Goal: Task Accomplishment & Management: Use online tool/utility

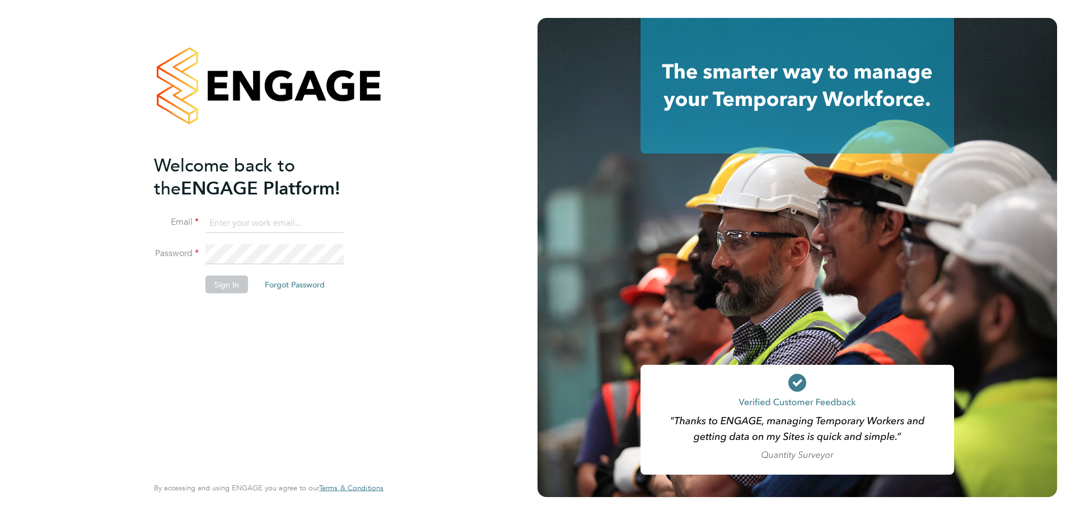
type input "[PERSON_NAME][EMAIL_ADDRESS][DOMAIN_NAME]"
click at [228, 284] on button "Sign In" at bounding box center [226, 284] width 43 height 18
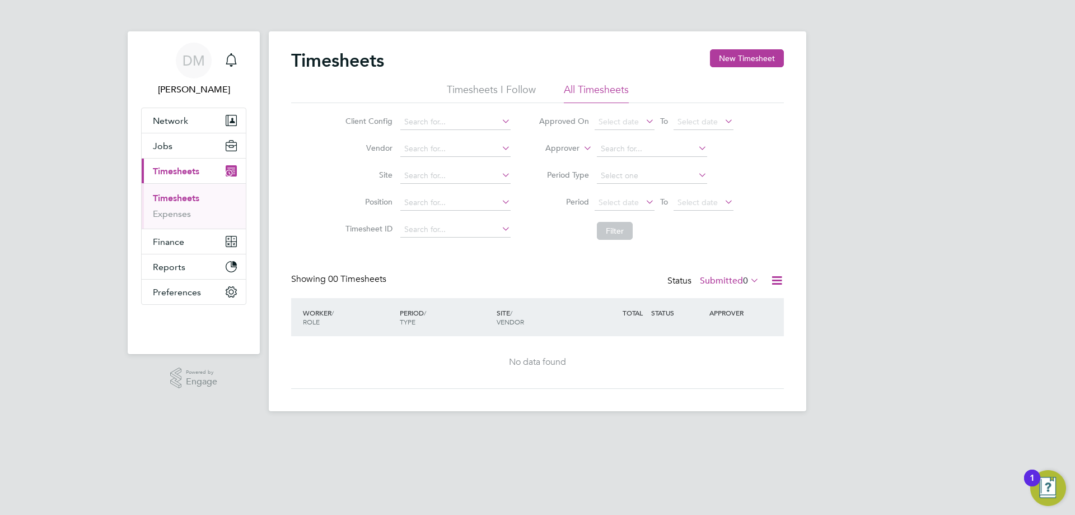
click at [777, 280] on icon at bounding box center [777, 280] width 14 height 14
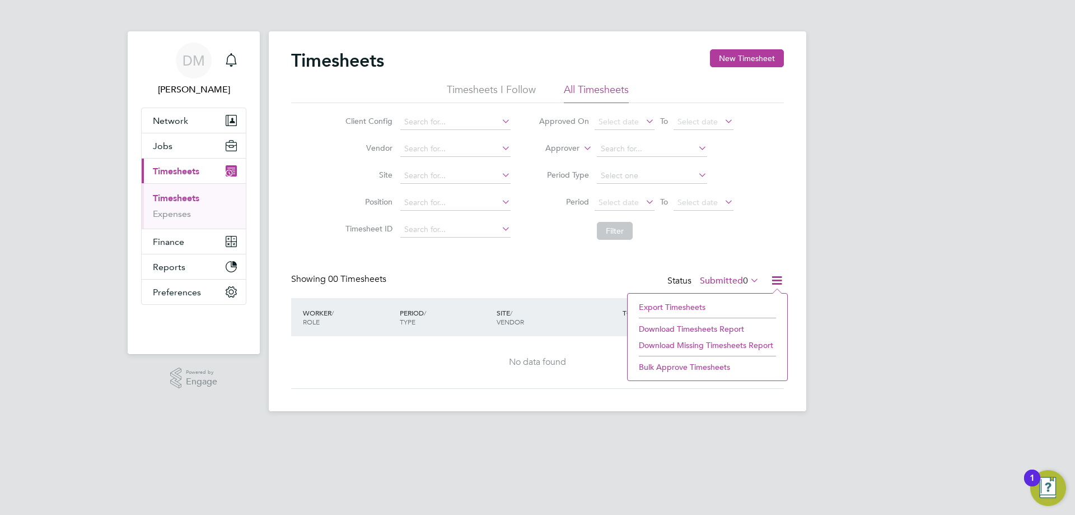
click at [676, 304] on li "Export Timesheets" at bounding box center [707, 307] width 148 height 16
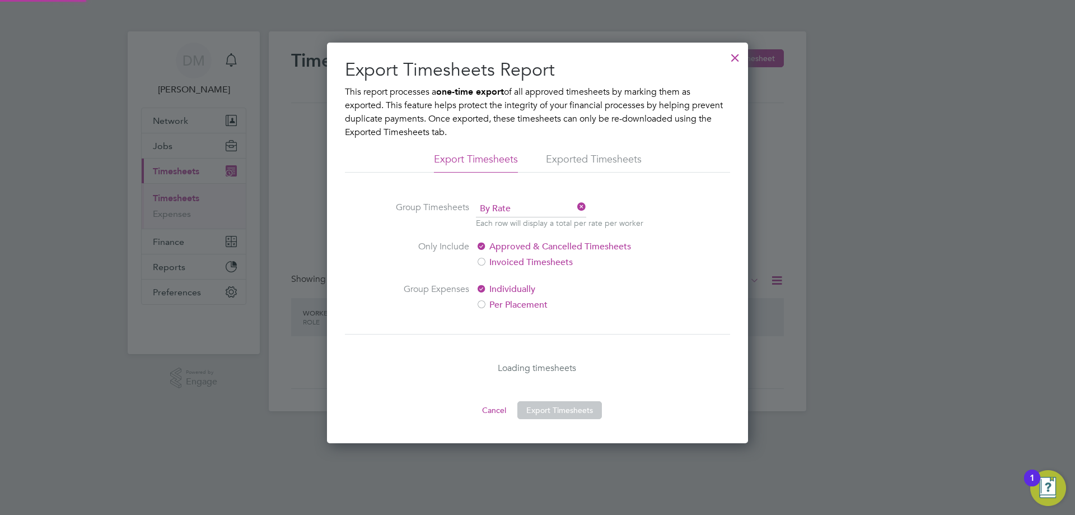
scroll to position [400, 422]
click at [536, 411] on button "Export Timesheets" at bounding box center [559, 410] width 85 height 18
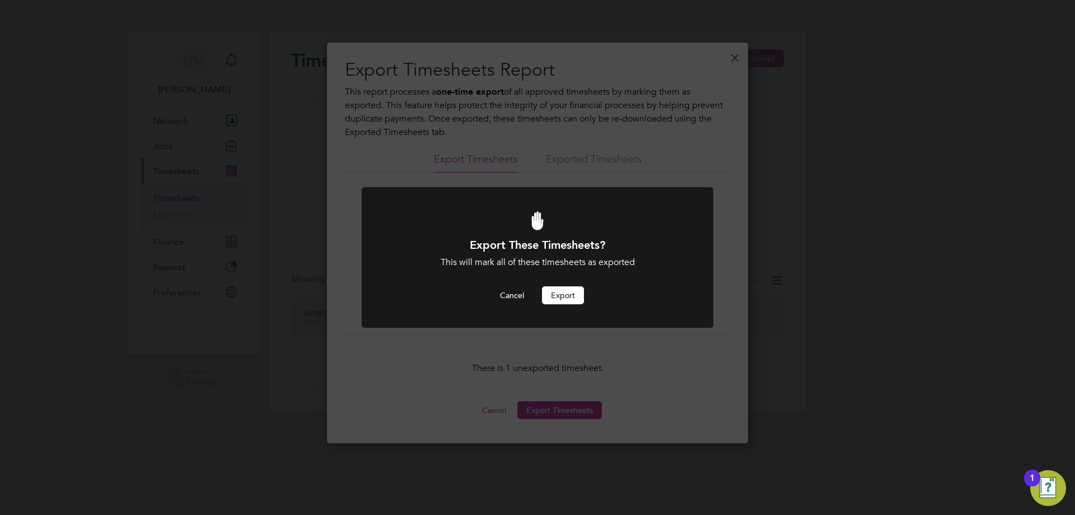
click at [565, 291] on button "Export" at bounding box center [563, 295] width 42 height 18
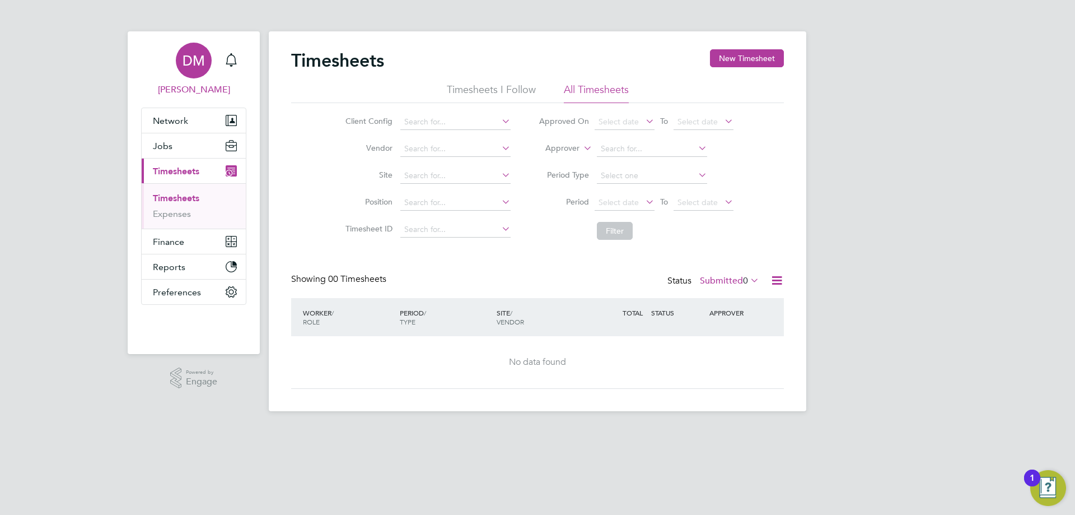
click at [198, 89] on span "[PERSON_NAME]" at bounding box center [193, 89] width 105 height 13
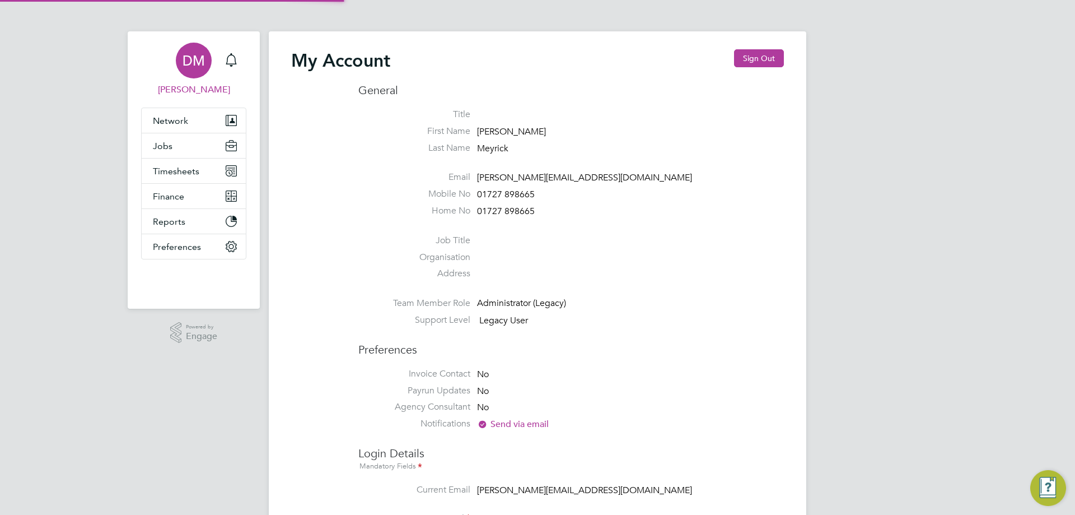
type input "[PERSON_NAME][EMAIL_ADDRESS][DOMAIN_NAME]"
click at [752, 62] on button "Sign Out" at bounding box center [759, 58] width 50 height 18
